Goal: Task Accomplishment & Management: Complete application form

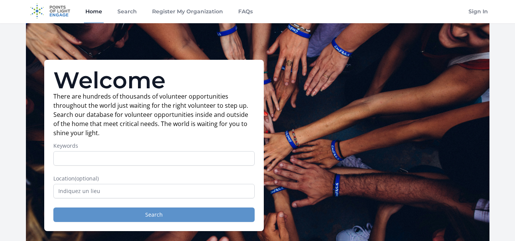
scroll to position [20, 0]
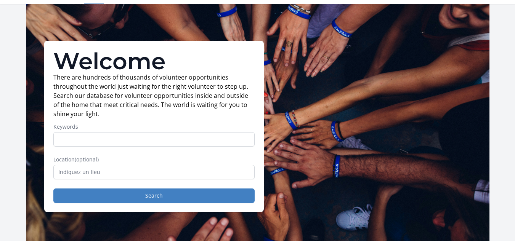
click at [193, 141] on input "Keywords" at bounding box center [153, 139] width 201 height 14
click at [90, 143] on input "environment circular economy" at bounding box center [153, 139] width 201 height 14
drag, startPoint x: 107, startPoint y: 138, endPoint x: 226, endPoint y: 46, distance: 150.4
click at [226, 46] on div "Welcome There are hundreds of thousands of volunteer opportunities throughout t…" at bounding box center [153, 126] width 219 height 171
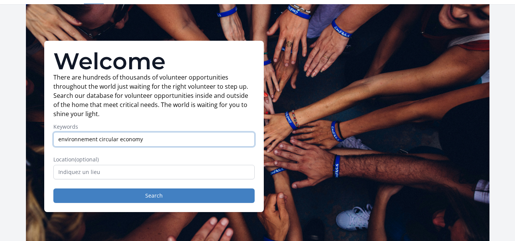
click at [97, 141] on input "environnement circular economy" at bounding box center [153, 139] width 201 height 14
click at [150, 142] on input "environnement, circular economy" at bounding box center [153, 139] width 201 height 14
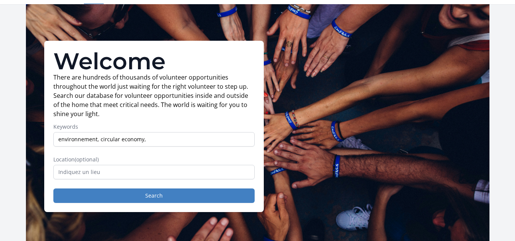
drag, startPoint x: 119, startPoint y: 142, endPoint x: 112, endPoint y: 96, distance: 46.5
click at [112, 96] on p "There are hundreds of thousands of volunteer opportunities throughout the world…" at bounding box center [153, 96] width 201 height 46
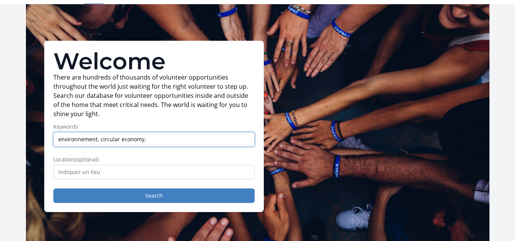
click at [171, 143] on input "environnement, circular economy," at bounding box center [153, 139] width 201 height 14
type input "environnement, circular economy, recycling"
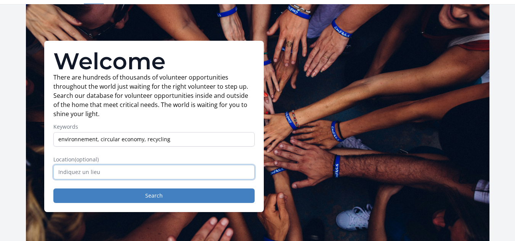
click at [75, 174] on input "text" at bounding box center [153, 172] width 201 height 14
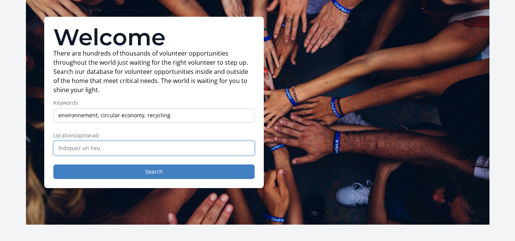
scroll to position [45, 0]
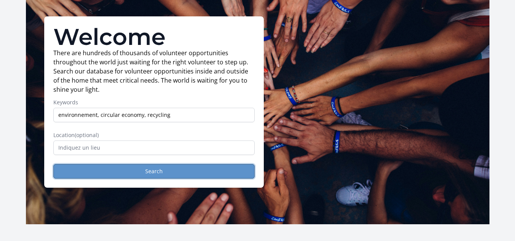
click at [128, 170] on button "Search" at bounding box center [153, 171] width 201 height 14
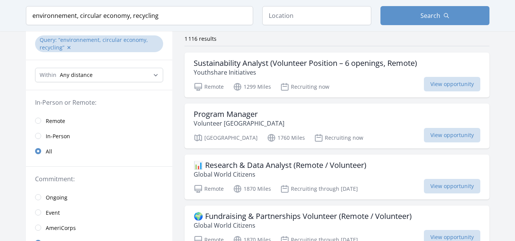
scroll to position [19, 0]
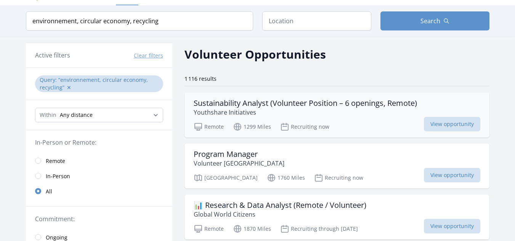
click at [270, 108] on h3 "Sustainability Analyst (Volunteer Position – 6 openings, Remote)" at bounding box center [304, 103] width 223 height 9
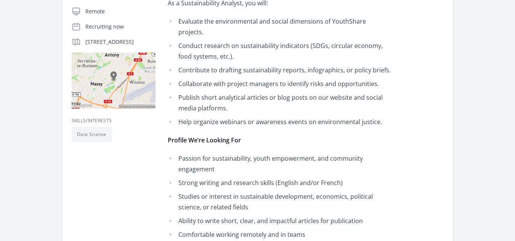
scroll to position [212, 0]
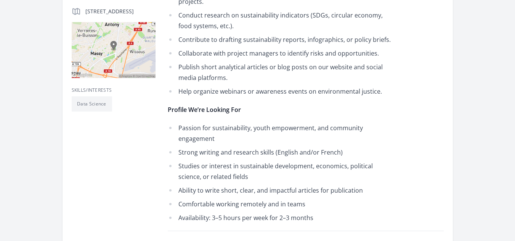
click at [267, 213] on li "Availability: 3–5 hours per week for 2–3 months" at bounding box center [279, 218] width 223 height 11
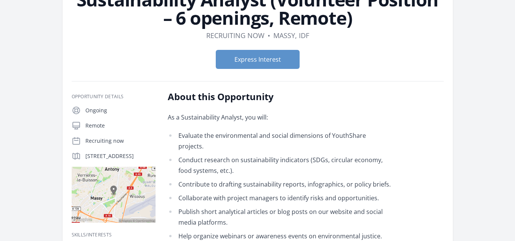
scroll to position [61, 0]
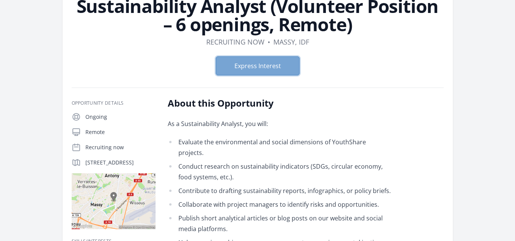
click at [256, 66] on button "Express Interest" at bounding box center [258, 65] width 84 height 19
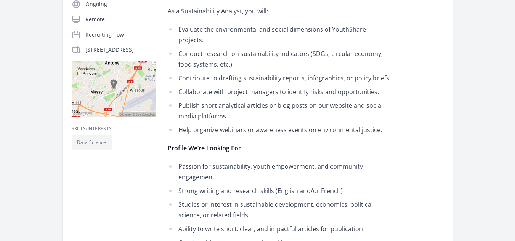
scroll to position [173, 0]
